Goal: Contribute content: Add original content to the website for others to see

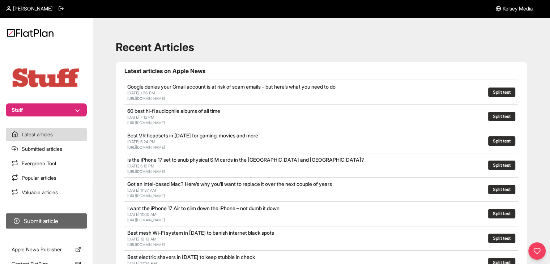
click at [61, 225] on button "Submit article" at bounding box center [46, 220] width 81 height 15
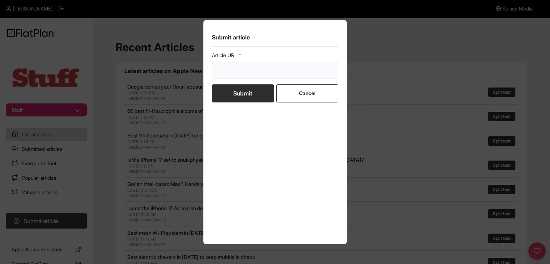
click at [263, 69] on input "url" at bounding box center [275, 70] width 127 height 17
paste input "https://www.stuff.tv/features/iphone-17-colours-here-are-all-the-options-you-ca…"
type input "https://www.stuff.tv/features/iphone-17-colours-here-are-all-the-options-you-ca…"
click at [257, 93] on button "Submit" at bounding box center [243, 93] width 62 height 18
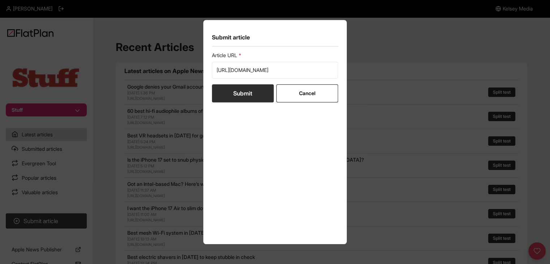
scroll to position [0, 0]
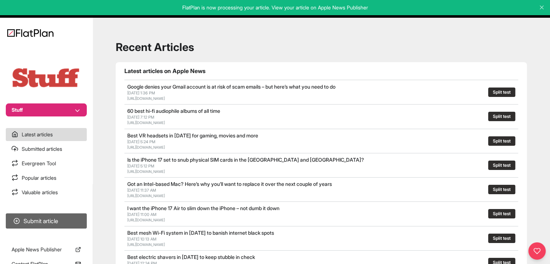
click at [38, 218] on button "Submit article" at bounding box center [46, 220] width 81 height 15
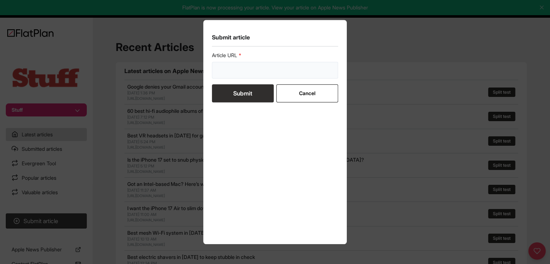
click at [233, 66] on input "url" at bounding box center [275, 70] width 127 height 17
paste input "https://www.stuff.tv/features/best-soundbar/"
type input "https://www.stuff.tv/features/best-soundbar/"
click at [235, 97] on button "Submit" at bounding box center [243, 93] width 62 height 18
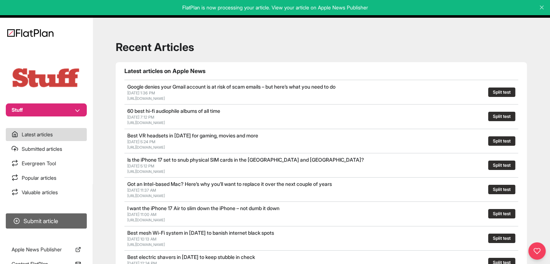
click at [60, 223] on button "Submit article" at bounding box center [46, 220] width 81 height 15
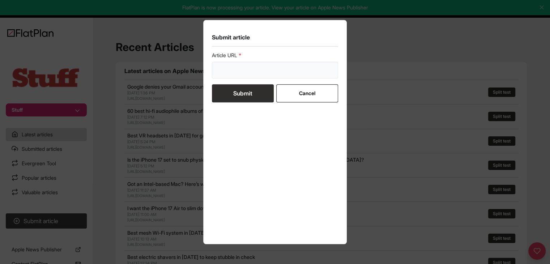
click at [264, 77] on input "url" at bounding box center [275, 70] width 127 height 17
paste input "https://www.stuff.tv/features/ranked-every-iphone-in-order-greatness/"
type input "[URL][DOMAIN_NAME]"
click at [250, 93] on button "Submit" at bounding box center [243, 93] width 62 height 18
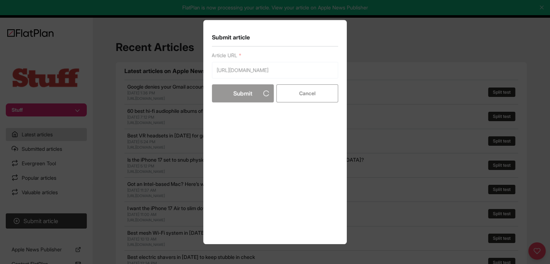
scroll to position [0, 0]
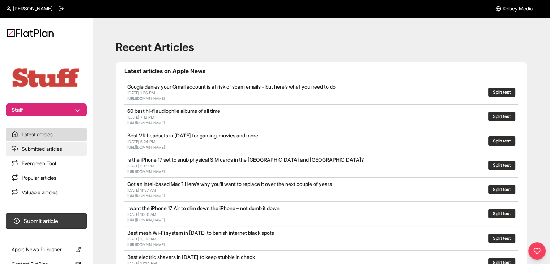
click at [52, 150] on link "Submitted articles" at bounding box center [46, 149] width 81 height 13
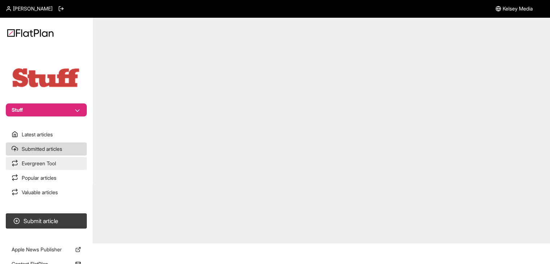
click at [51, 169] on link "Evergreen Tool" at bounding box center [46, 163] width 81 height 13
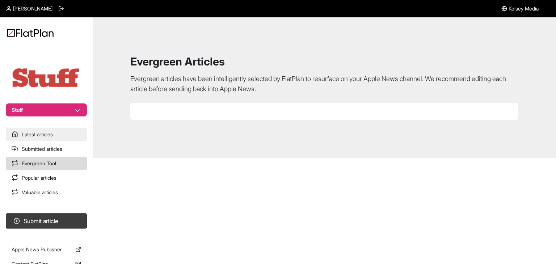
click at [48, 136] on link "Latest articles" at bounding box center [46, 134] width 81 height 13
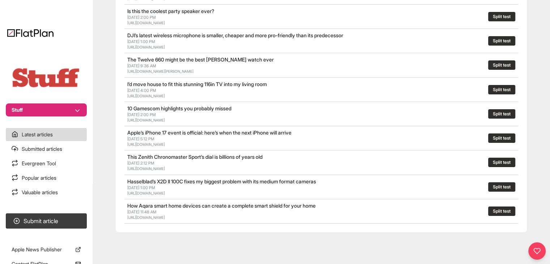
scroll to position [370, 0]
